Goal: Task Accomplishment & Management: Complete application form

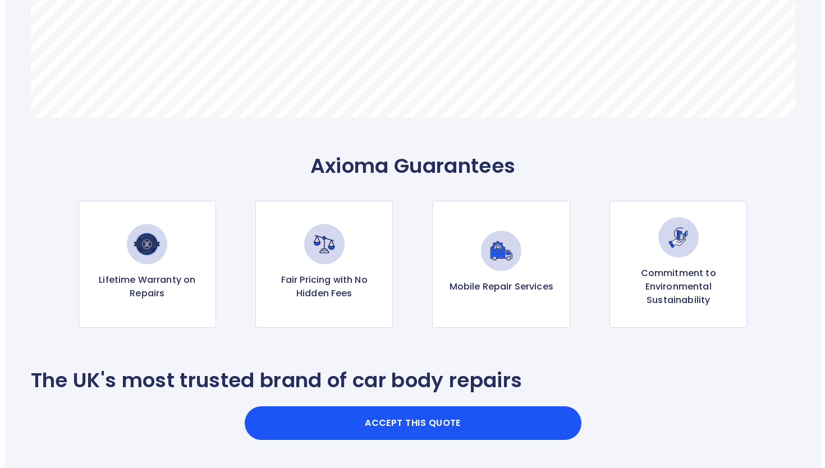
scroll to position [1010, 0]
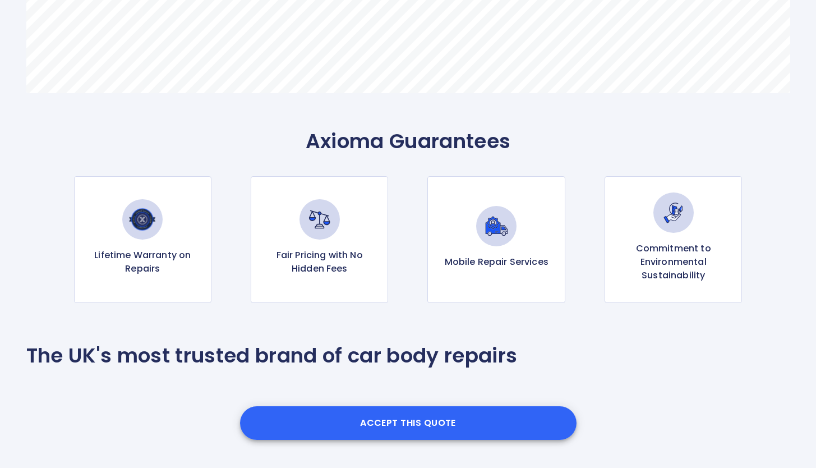
click at [378, 426] on button "Accept this Quote" at bounding box center [408, 423] width 337 height 34
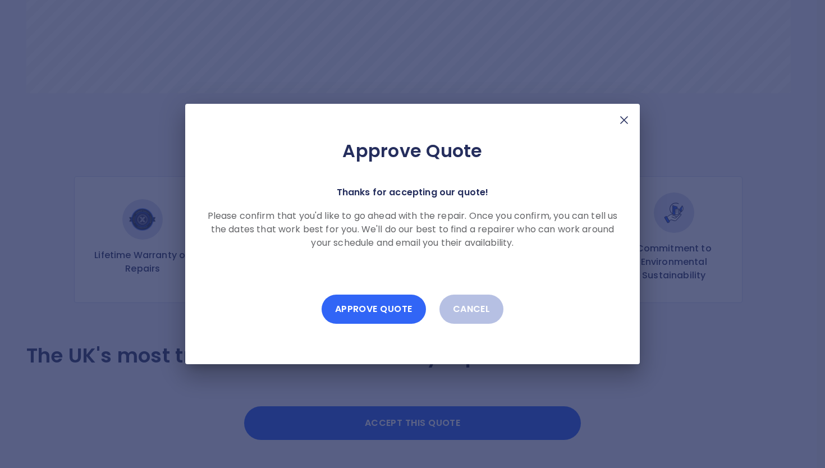
click at [371, 315] on button "Approve Quote" at bounding box center [373, 309] width 104 height 29
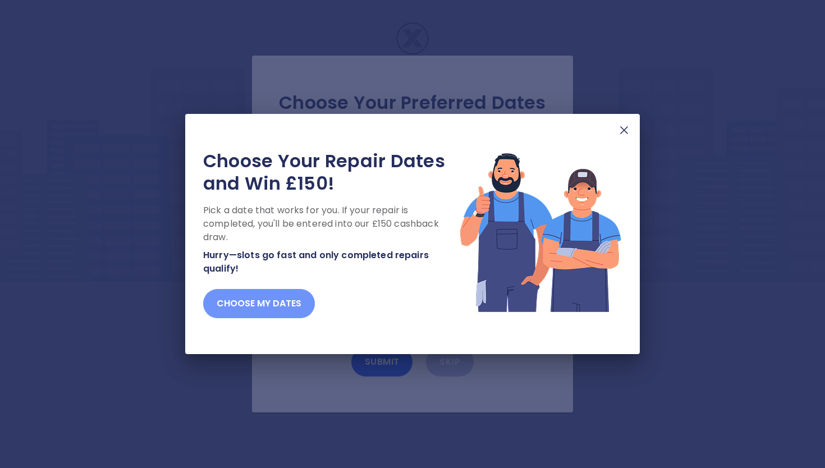
click at [267, 306] on button "Choose my dates" at bounding box center [259, 303] width 112 height 29
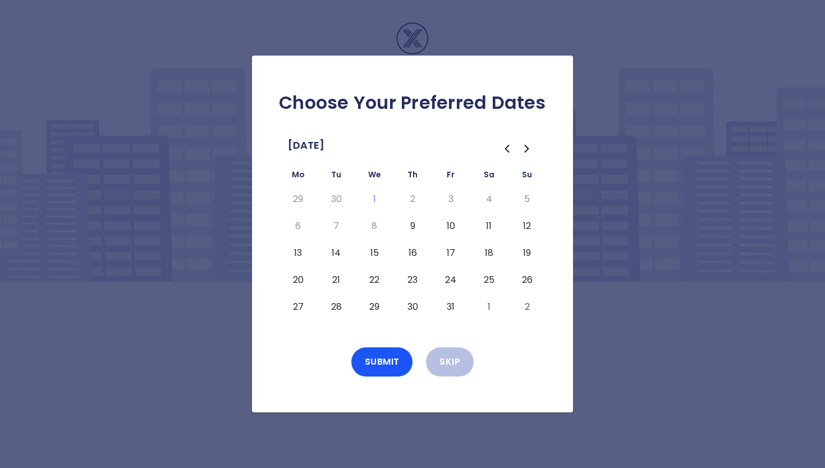
click at [413, 231] on button "9" at bounding box center [412, 226] width 20 height 18
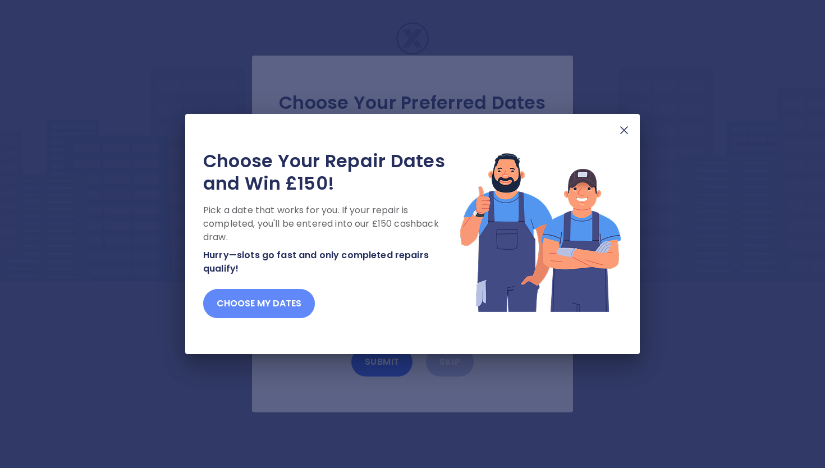
drag, startPoint x: 269, startPoint y: 302, endPoint x: 286, endPoint y: 284, distance: 24.2
click at [271, 301] on button "Choose my dates" at bounding box center [259, 303] width 112 height 29
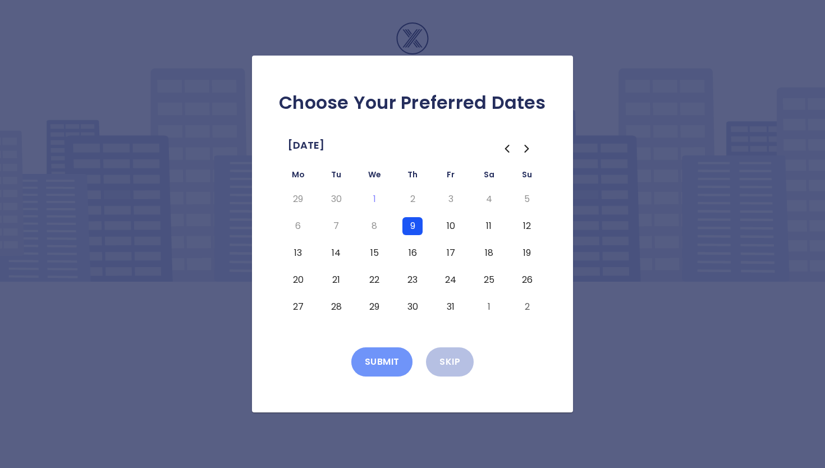
click at [385, 362] on button "Submit" at bounding box center [382, 361] width 62 height 29
